Goal: Navigation & Orientation: Find specific page/section

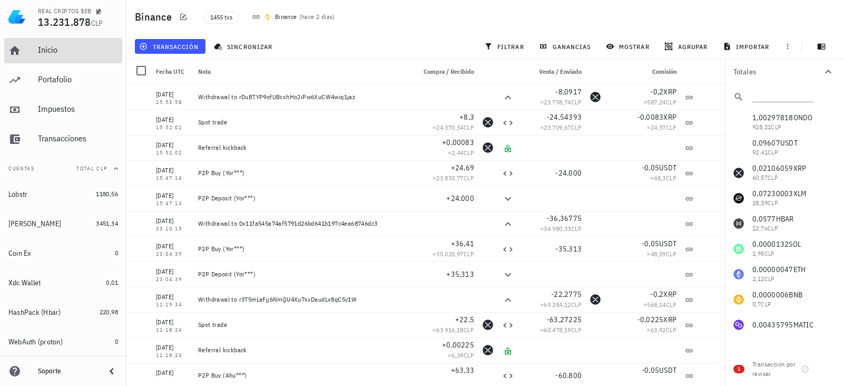
click at [44, 47] on div "Inicio" at bounding box center [78, 50] width 80 height 10
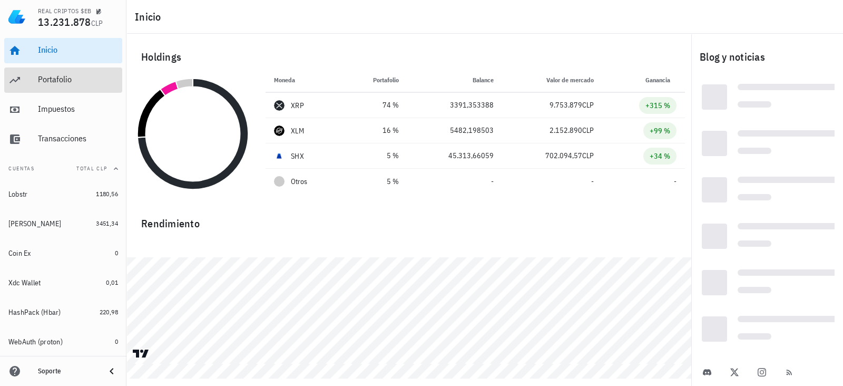
click at [44, 77] on div "Portafolio" at bounding box center [78, 79] width 80 height 10
